Goal: Task Accomplishment & Management: Complete application form

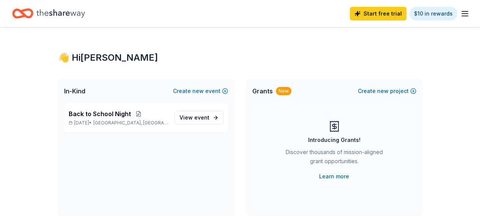
click at [460, 10] on icon "button" at bounding box center [464, 13] width 9 height 9
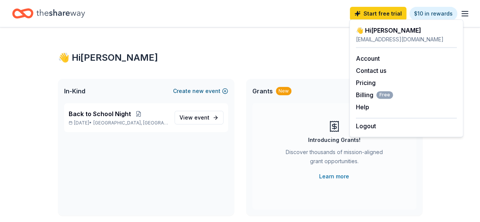
click at [208, 91] on button "Create new event" at bounding box center [200, 91] width 55 height 9
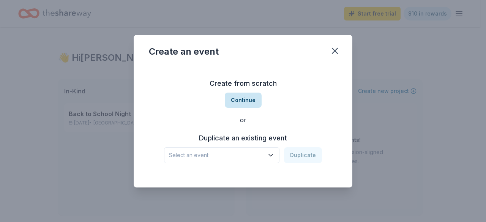
click at [243, 99] on button "Continue" at bounding box center [243, 100] width 37 height 15
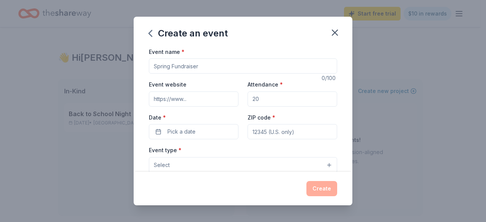
click at [215, 62] on input "Event name *" at bounding box center [243, 65] width 188 height 15
click at [208, 98] on input "Event website" at bounding box center [194, 98] width 90 height 15
click at [217, 68] on input "Teacher Appreciation" at bounding box center [243, 65] width 188 height 15
type input "Teacher Appreciation - First [DATE]"
click at [211, 95] on input "Event website" at bounding box center [194, 98] width 90 height 15
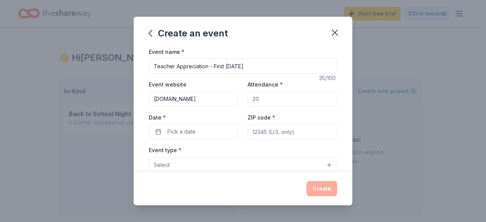
type input "cbeapta.ptboard.com"
click at [266, 102] on input "Attendance *" at bounding box center [293, 98] width 90 height 15
type input "50"
click at [175, 127] on span "Pick a date" at bounding box center [181, 131] width 28 height 9
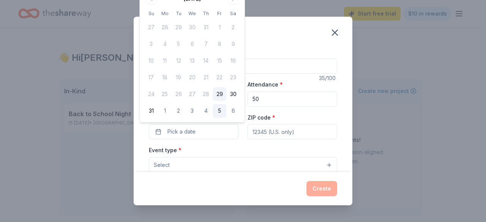
click at [222, 109] on button "5" at bounding box center [220, 111] width 14 height 14
click at [262, 132] on input "ZIP code *" at bounding box center [293, 131] width 90 height 15
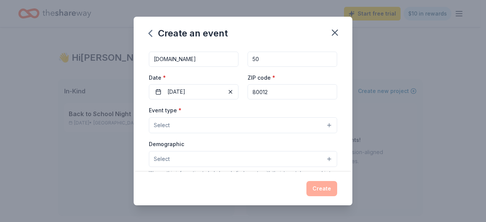
scroll to position [41, 0]
type input "80012"
click at [263, 129] on button "Select" at bounding box center [243, 124] width 188 height 16
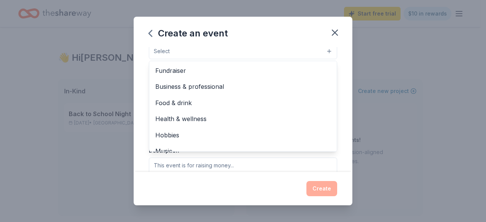
scroll to position [114, 0]
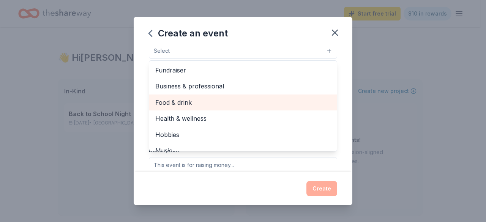
click at [262, 101] on span "Food & drink" at bounding box center [242, 103] width 175 height 10
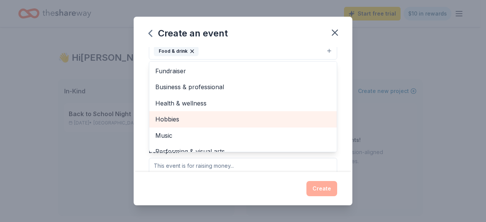
scroll to position [9, 0]
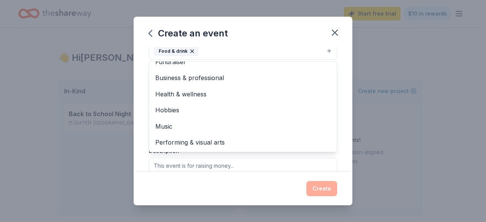
click at [140, 112] on div "Event name * Teacher Appreciation - First Friday 35 /100 Event website cbeapta.…" at bounding box center [243, 109] width 219 height 125
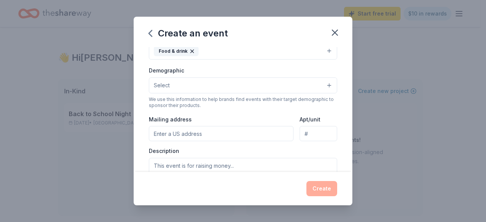
scroll to position [110, 0]
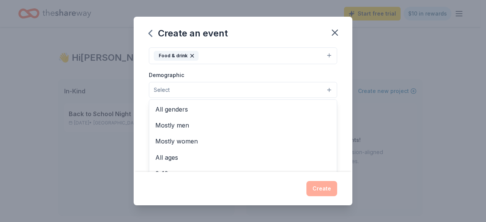
click at [197, 91] on button "Select" at bounding box center [243, 90] width 188 height 16
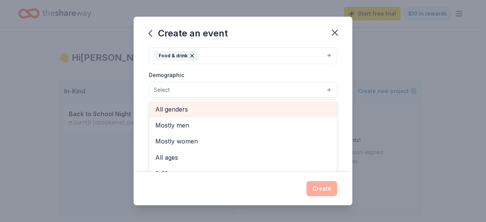
click at [203, 110] on span "All genders" at bounding box center [242, 109] width 175 height 10
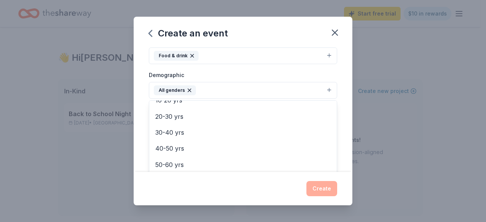
scroll to position [74, 0]
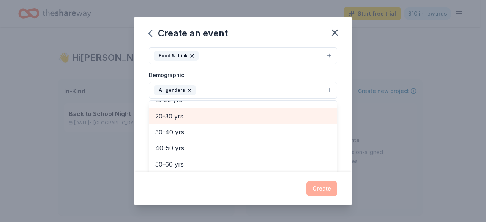
click at [202, 115] on span "20-30 yrs" at bounding box center [242, 116] width 175 height 10
click at [205, 121] on div "30-40 yrs" at bounding box center [243, 116] width 188 height 16
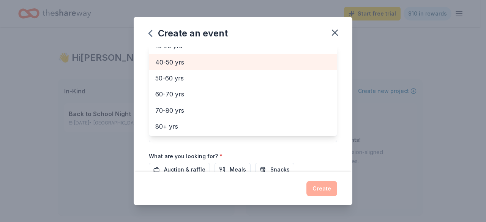
scroll to position [166, 0]
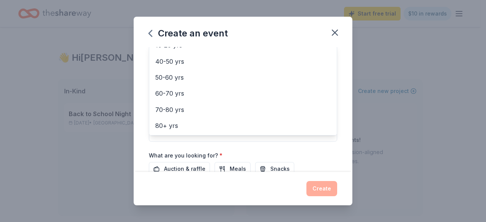
click at [183, 148] on div "Event name * Teacher Appreciation - First Friday 35 /100 Event website cbeapta.…" at bounding box center [243, 58] width 188 height 352
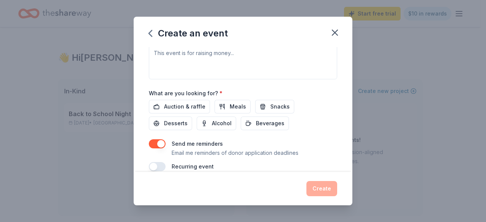
scroll to position [229, 0]
click at [225, 106] on button "Meals" at bounding box center [232, 106] width 36 height 14
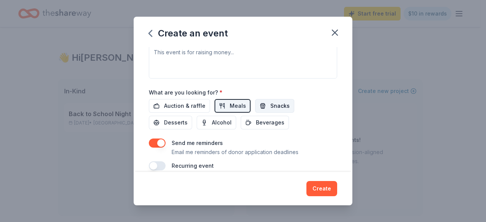
click at [259, 103] on button "Snacks" at bounding box center [274, 106] width 39 height 14
click at [259, 118] on span "Beverages" at bounding box center [270, 122] width 28 height 9
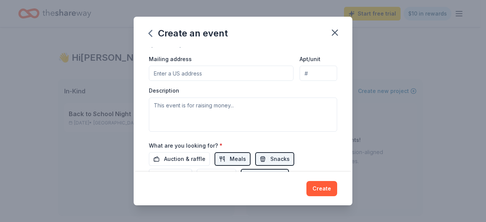
scroll to position [237, 0]
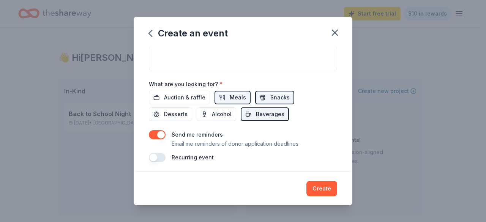
click at [162, 158] on button "button" at bounding box center [157, 157] width 17 height 9
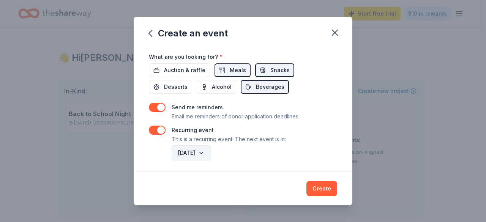
click at [211, 150] on button "September 2026" at bounding box center [191, 152] width 39 height 15
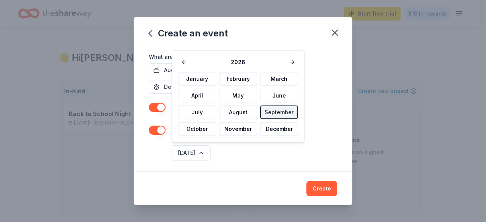
click at [260, 146] on div "September 2026" at bounding box center [253, 153] width 167 height 18
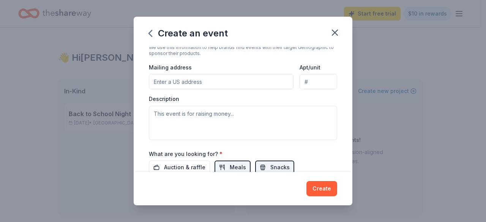
scroll to position [166, 0]
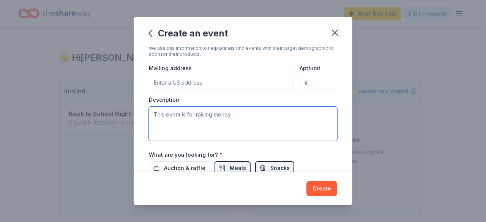
click at [274, 121] on textarea at bounding box center [243, 124] width 188 height 34
type textarea "T"
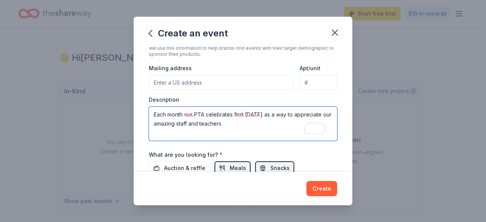
click at [220, 126] on textarea "Each month our PTA celebrates first friday as a way to appreciate our amazing s…" at bounding box center [243, 124] width 188 height 34
click at [232, 123] on textarea "Each month our PTA celebrates first friday as a way to appreciate our amazing s…" at bounding box center [243, 124] width 188 height 34
click at [245, 121] on textarea "Each month, our PTA celebrates first friday as a way to appreciate our amazing …" at bounding box center [243, 124] width 188 height 34
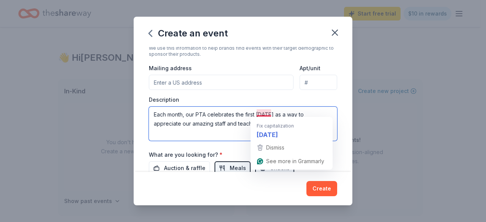
click at [259, 113] on textarea "Each month, our PTA celebrates the first friday as a way to appreciate our amaz…" at bounding box center [243, 124] width 188 height 34
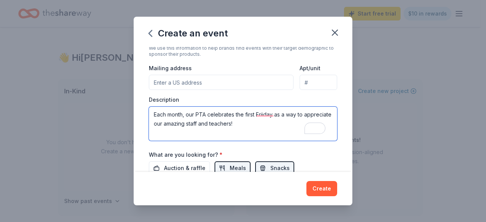
click at [181, 112] on textarea "Each month, our PTA celebrates the first Friiday as a way to appreciate our ama…" at bounding box center [243, 124] width 188 height 34
click at [183, 112] on textarea "Each month, our PTA celebrates the first Friiday as a way to appreciate our ama…" at bounding box center [243, 124] width 188 height 34
drag, startPoint x: 285, startPoint y: 111, endPoint x: 301, endPoint y: 118, distance: 17.5
click at [301, 118] on textarea "On the first Friday of the month, our PTA celebrates the first Friiday as a way…" at bounding box center [243, 124] width 188 height 34
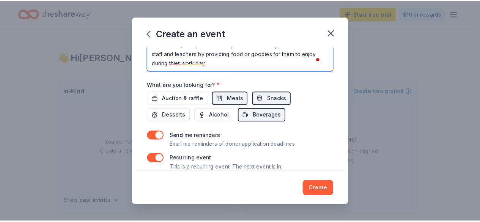
scroll to position [264, 0]
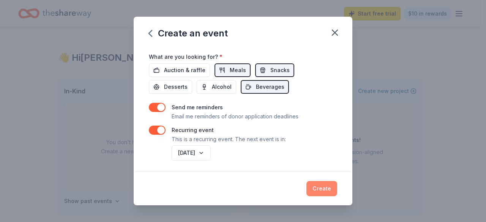
type textarea "On the first Friday of the month, our PTA shows appreciation for our staff and …"
click at [327, 186] on button "Create" at bounding box center [321, 188] width 31 height 15
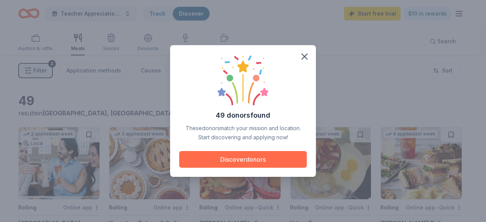
click at [268, 156] on button "Discover donors" at bounding box center [243, 159] width 128 height 17
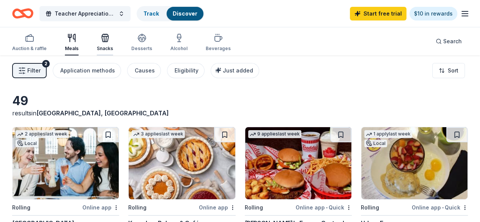
click at [108, 38] on icon "button" at bounding box center [105, 37] width 9 height 9
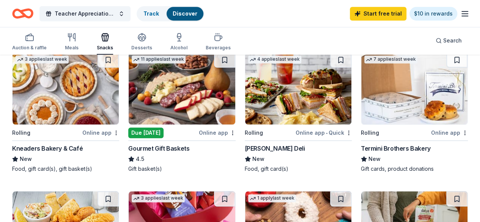
scroll to position [232, 0]
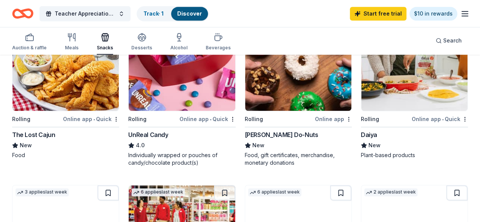
scroll to position [388, 0]
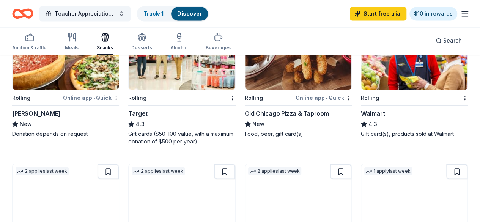
scroll to position [529, 0]
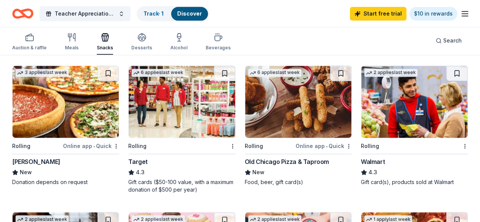
scroll to position [506, 0]
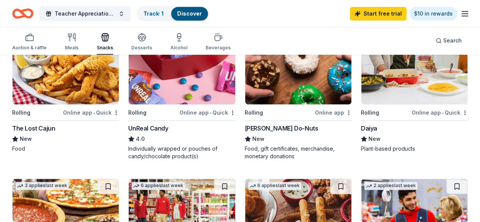
scroll to position [392, 0]
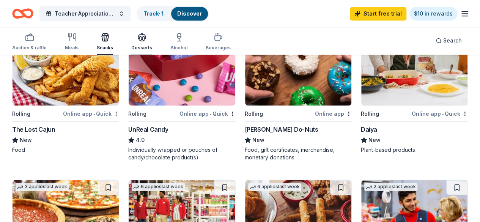
click at [147, 41] on icon "button" at bounding box center [141, 37] width 9 height 9
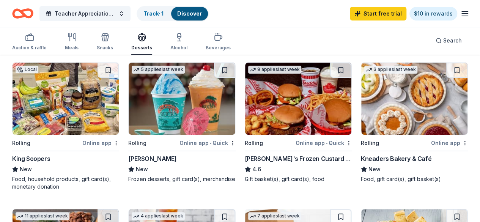
scroll to position [79, 0]
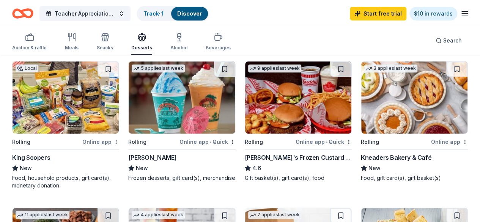
click at [226, 43] on div "Beverages" at bounding box center [218, 42] width 25 height 18
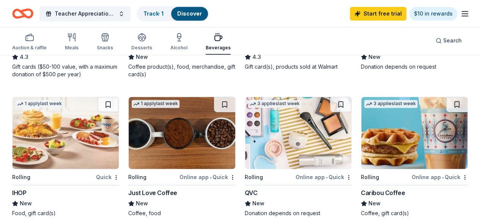
scroll to position [480, 0]
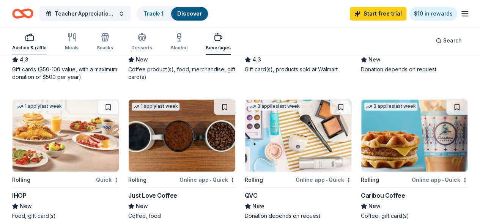
click at [31, 44] on div "Auction & raffle" at bounding box center [29, 42] width 35 height 18
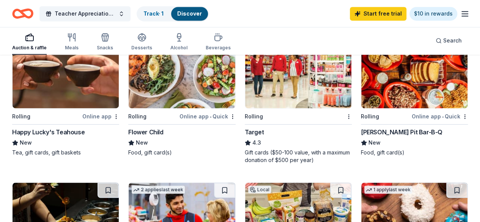
scroll to position [536, 0]
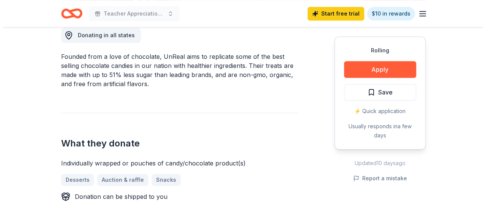
scroll to position [216, 0]
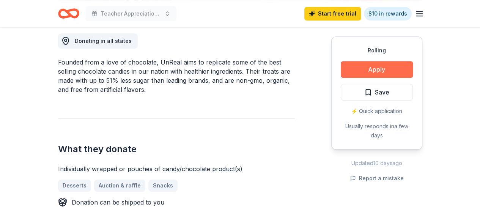
click at [386, 69] on button "Apply" at bounding box center [377, 69] width 72 height 17
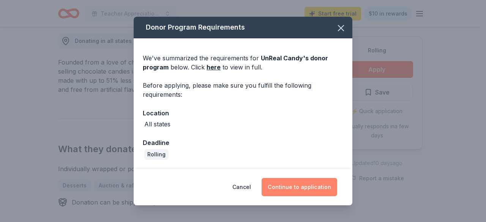
click at [290, 189] on button "Continue to application" at bounding box center [300, 187] width 76 height 18
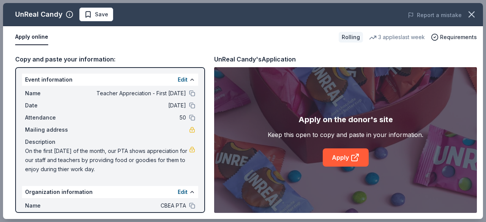
scroll to position [0, 0]
click at [189, 106] on button at bounding box center [192, 106] width 6 height 6
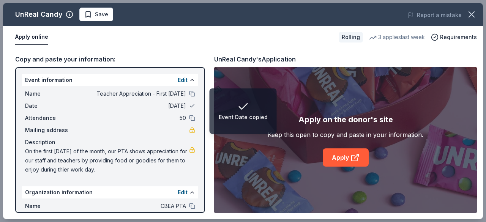
click at [189, 106] on button at bounding box center [192, 106] width 6 height 6
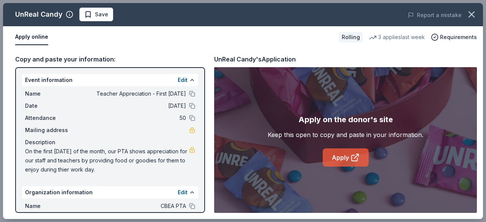
click at [340, 162] on link "Apply" at bounding box center [346, 157] width 46 height 18
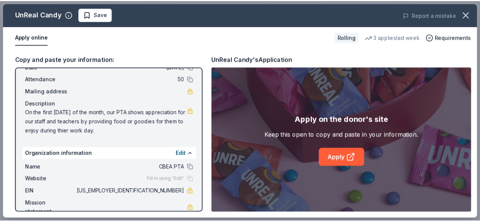
scroll to position [53, 0]
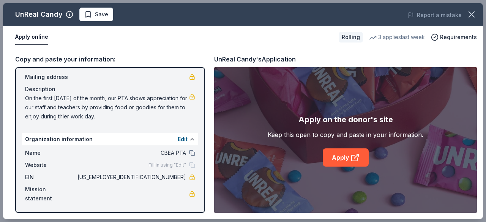
click at [71, 98] on span "On the first [DATE] of the month, our PTA shows appreciation for our staff and …" at bounding box center [107, 107] width 164 height 27
click at [71, 98] on span "On the first Friday of the month, our PTA shows appreciation for our staff and …" at bounding box center [107, 107] width 164 height 27
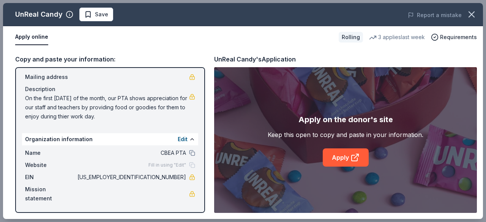
click at [71, 98] on span "On the first Friday of the month, our PTA shows appreciation for our staff and …" at bounding box center [107, 107] width 164 height 27
click at [113, 115] on span "On the first Friday of the month, our PTA shows appreciation for our staff and …" at bounding box center [107, 107] width 164 height 27
drag, startPoint x: 115, startPoint y: 118, endPoint x: 33, endPoint y: 97, distance: 84.0
click at [33, 97] on span "On the first Friday of the month, our PTA shows appreciation for our staff and …" at bounding box center [107, 107] width 164 height 27
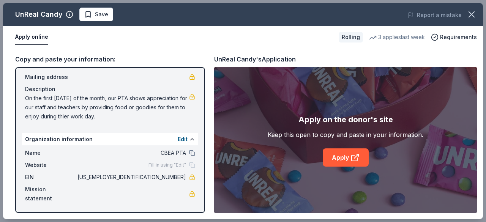
click at [33, 97] on span "On the first Friday of the month, our PTA shows appreciation for our staff and …" at bounding box center [107, 107] width 164 height 27
click at [166, 49] on div "Copy and paste your information: Event information Edit Name Teacher Appreciati…" at bounding box center [243, 133] width 480 height 171
click at [72, 105] on span "On the first Friday of the month, our PTA shows appreciation for our staff and …" at bounding box center [107, 107] width 164 height 27
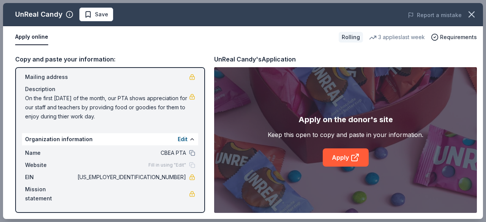
click at [72, 105] on span "On the first Friday of the month, our PTA shows appreciation for our staff and …" at bounding box center [107, 107] width 164 height 27
drag, startPoint x: 25, startPoint y: 98, endPoint x: 117, endPoint y: 120, distance: 94.1
click at [117, 121] on span "On the first Friday of the month, our PTA shows appreciation for our staff and …" at bounding box center [107, 107] width 164 height 27
drag, startPoint x: 111, startPoint y: 115, endPoint x: 99, endPoint y: 115, distance: 12.1
click at [99, 115] on span "On the first Friday of the month, our PTA shows appreciation for our staff and …" at bounding box center [107, 107] width 164 height 27
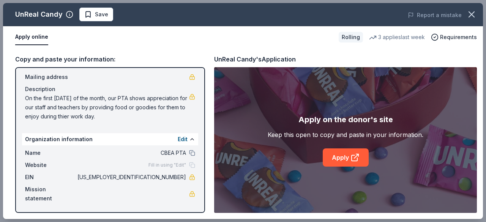
drag, startPoint x: 99, startPoint y: 115, endPoint x: 24, endPoint y: 109, distance: 74.7
click at [24, 109] on div "Name Teacher Appreciation - First Friday Date 09/05/25 Attendance 50 Mailing ad…" at bounding box center [110, 78] width 176 height 91
click at [88, 17] on span "Save" at bounding box center [96, 14] width 24 height 9
click at [478, 11] on button "button" at bounding box center [471, 14] width 17 height 17
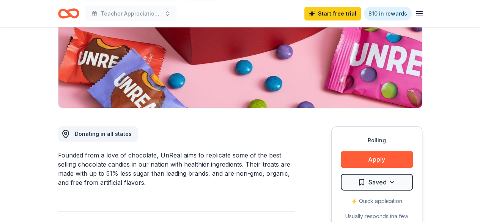
scroll to position [121, 0]
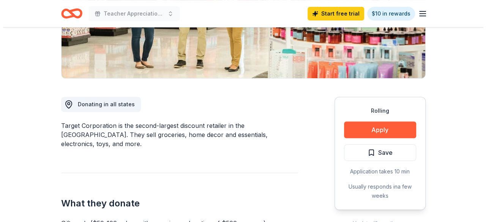
scroll to position [153, 0]
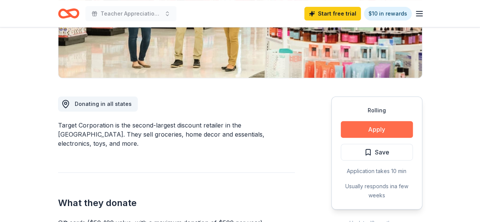
click at [368, 131] on button "Apply" at bounding box center [377, 129] width 72 height 17
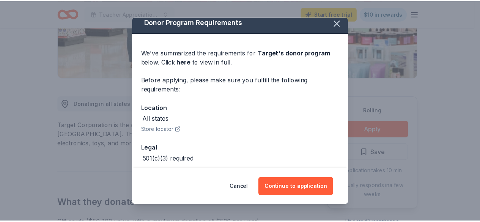
scroll to position [0, 0]
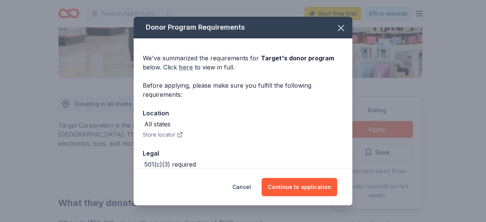
click at [185, 69] on link "here" at bounding box center [186, 67] width 14 height 9
click at [338, 29] on icon "button" at bounding box center [340, 27] width 5 height 5
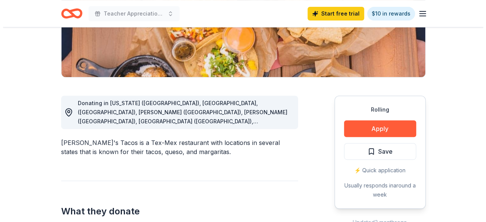
scroll to position [154, 0]
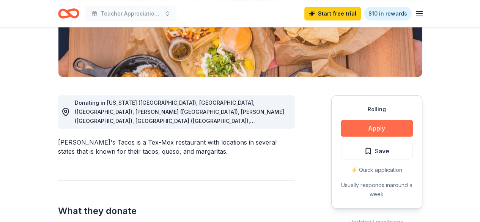
click at [381, 126] on button "Apply" at bounding box center [377, 128] width 72 height 17
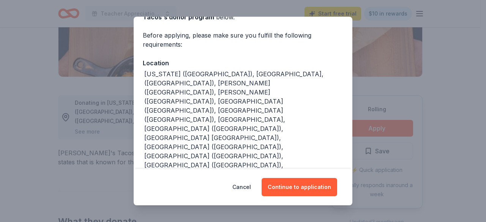
scroll to position [54, 0]
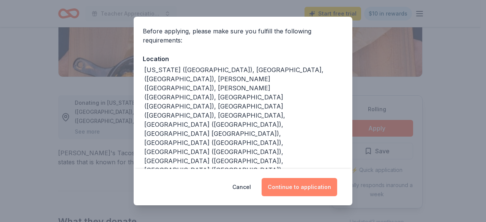
click at [299, 183] on button "Continue to application" at bounding box center [300, 187] width 76 height 18
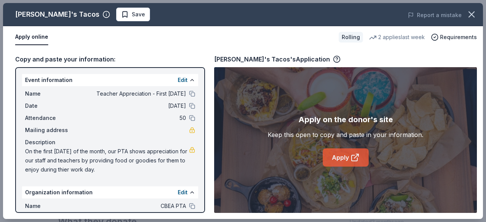
click at [344, 161] on link "Apply" at bounding box center [346, 157] width 46 height 18
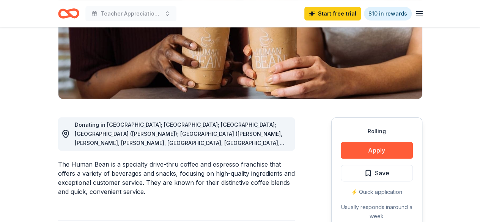
scroll to position [132, 0]
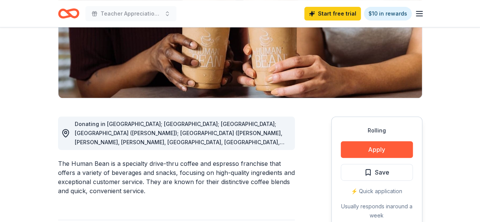
drag, startPoint x: 0, startPoint y: 0, endPoint x: 263, endPoint y: 151, distance: 303.9
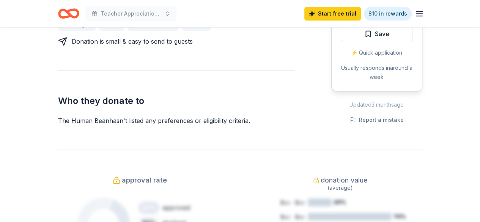
scroll to position [395, 0]
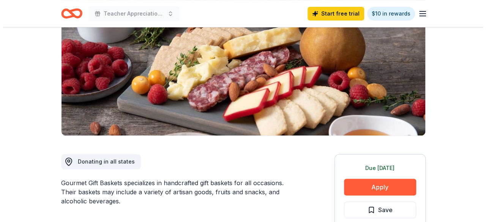
scroll to position [114, 0]
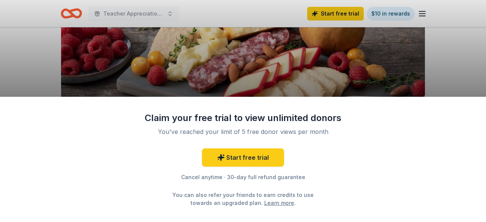
click at [440, 64] on div "Claim your free trial to view unlimited donors You've reached your limit of 5 f…" at bounding box center [243, 111] width 486 height 222
